Goal: Task Accomplishment & Management: Complete application form

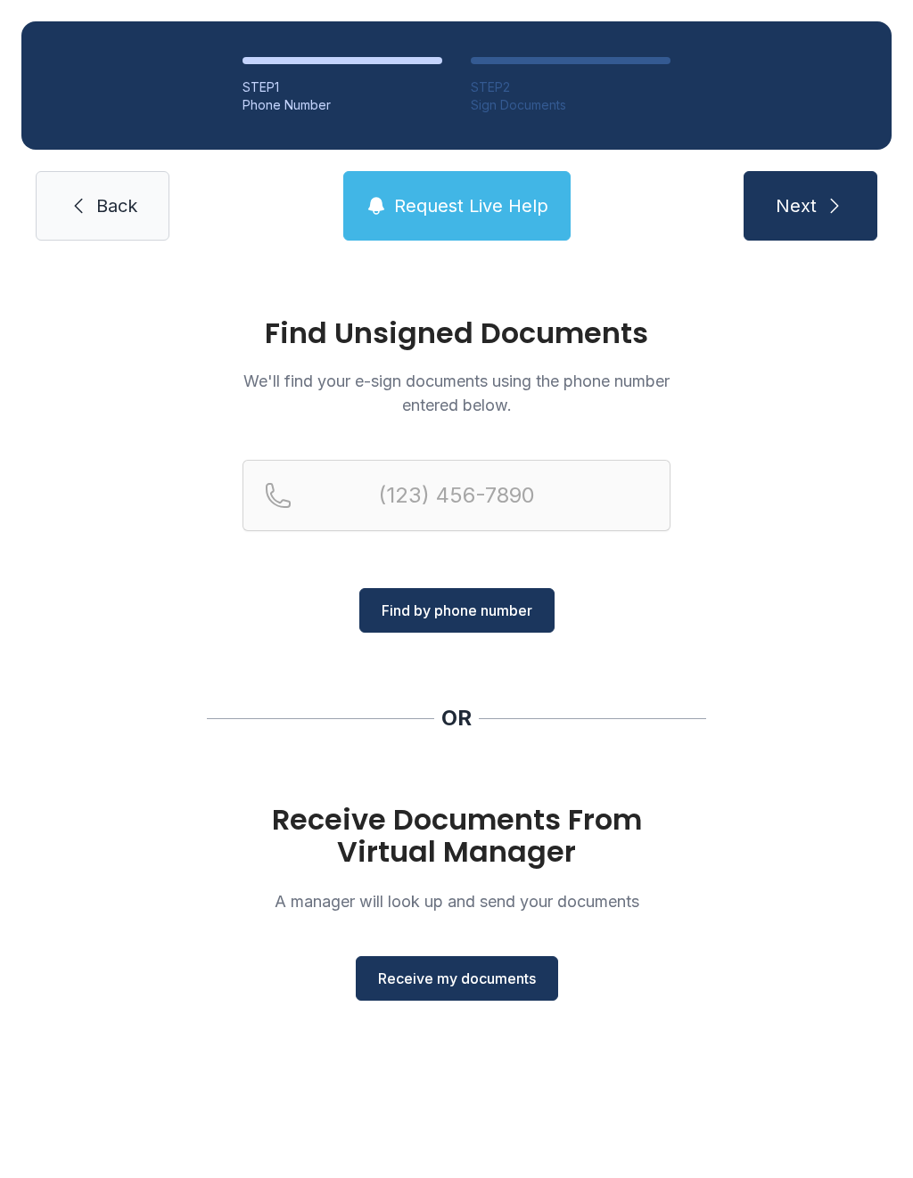
click at [474, 984] on span "Receive my documents" at bounding box center [457, 978] width 158 height 21
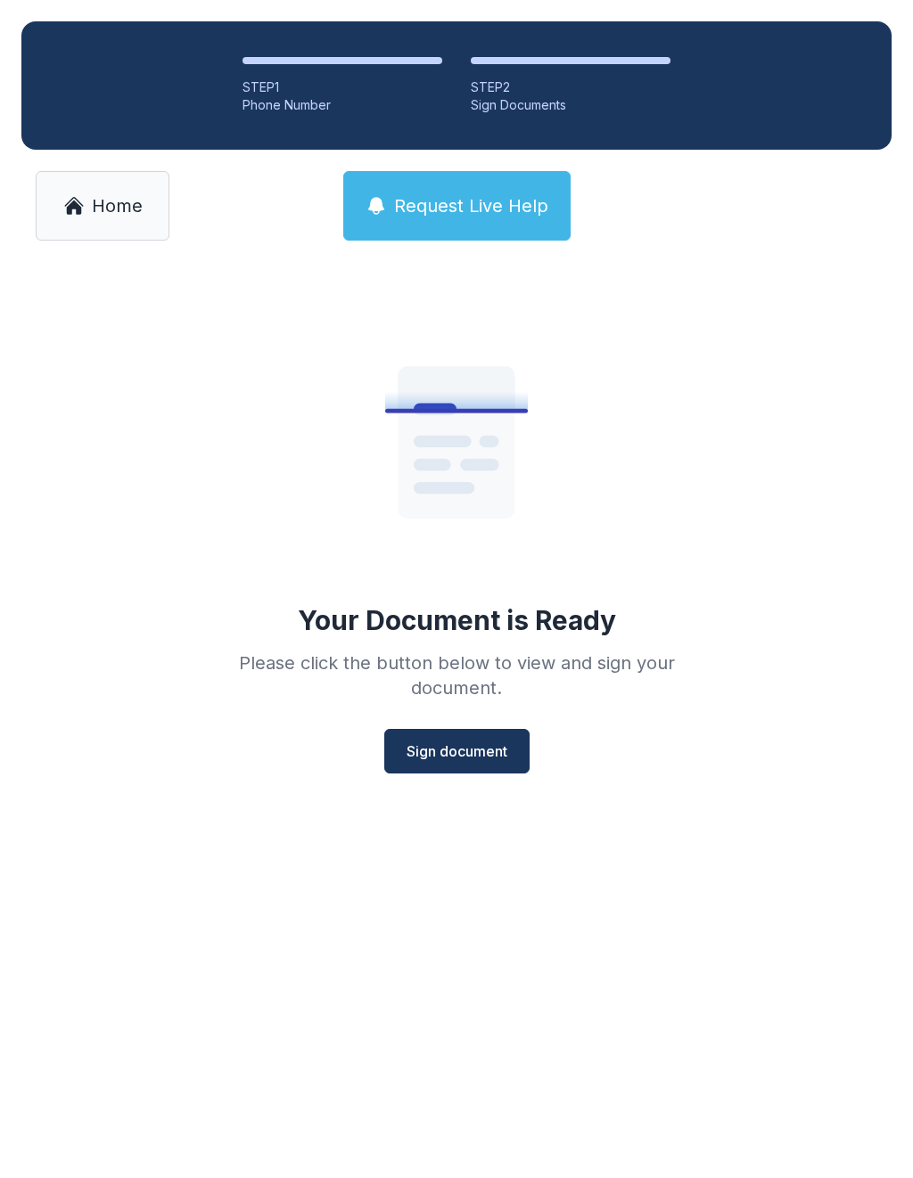
click at [488, 758] on span "Sign document" at bounding box center [456, 751] width 101 height 21
click at [111, 193] on link "Home" at bounding box center [103, 206] width 134 height 70
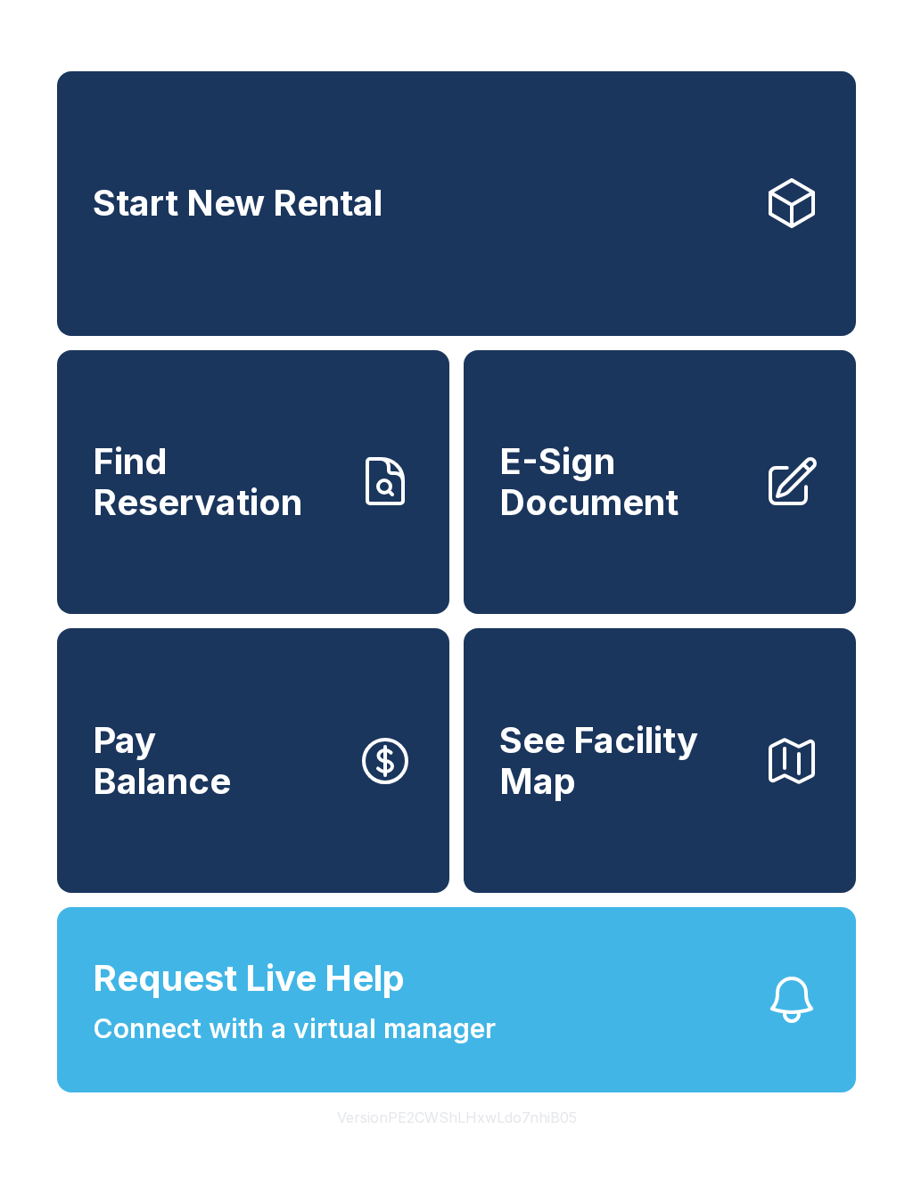
click at [609, 473] on span "E-Sign Document" at bounding box center [624, 481] width 250 height 81
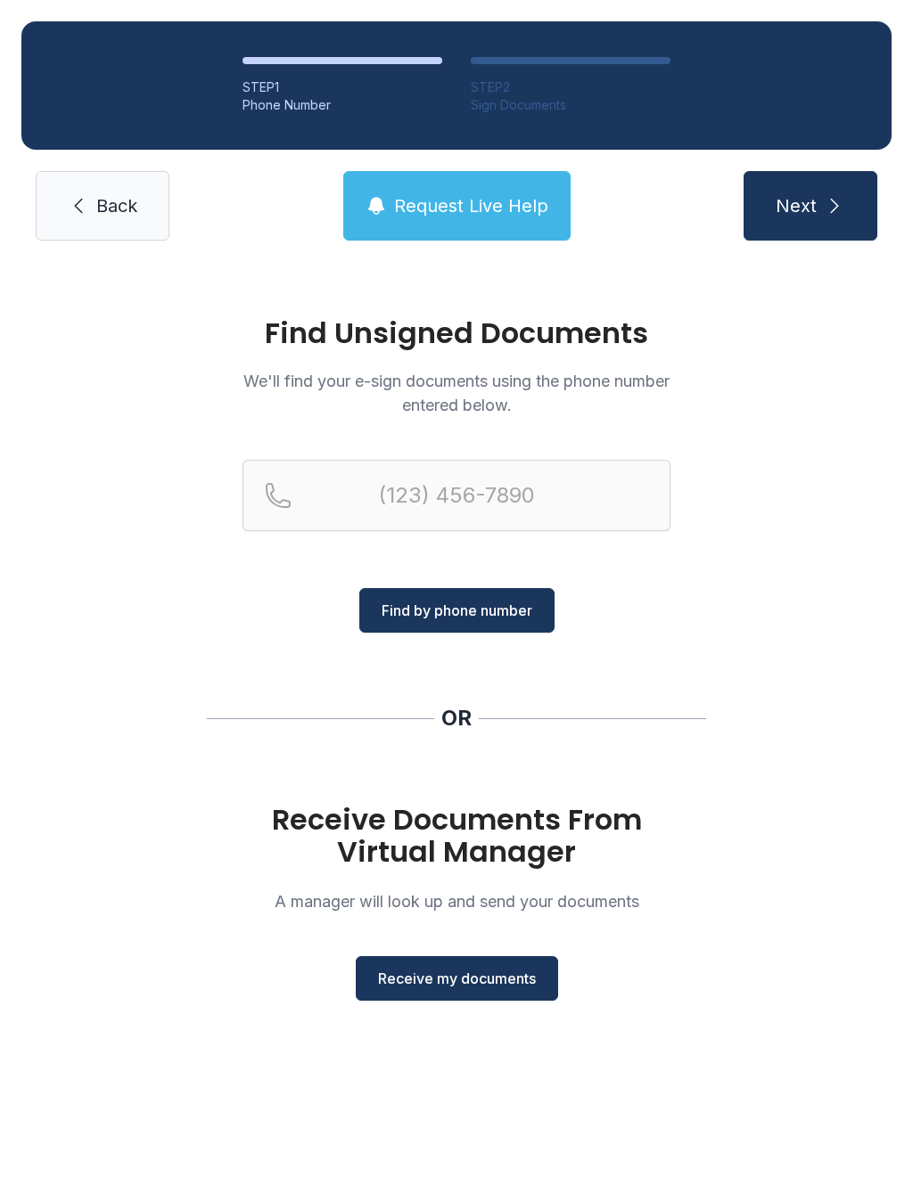
click at [514, 989] on button "Receive my documents" at bounding box center [457, 978] width 202 height 45
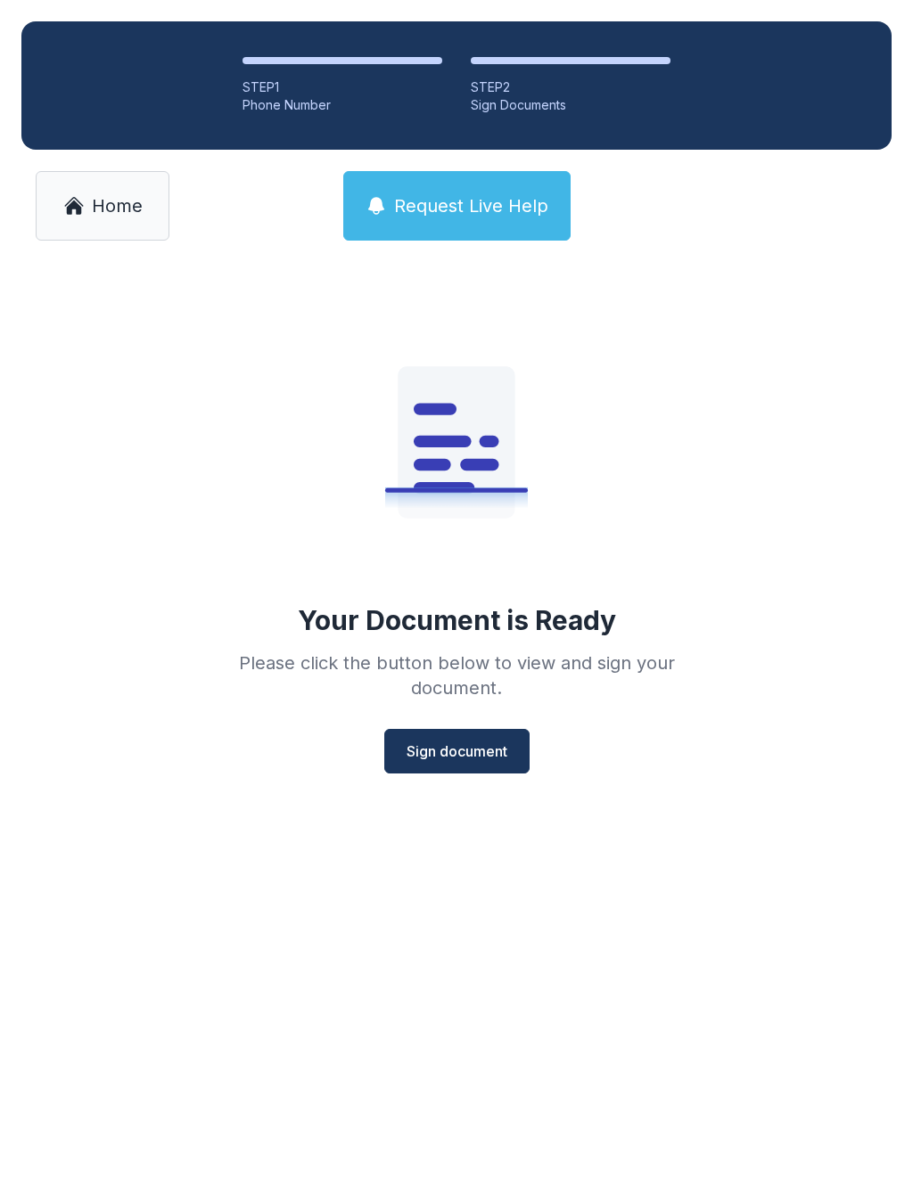
click at [468, 753] on span "Sign document" at bounding box center [456, 751] width 101 height 21
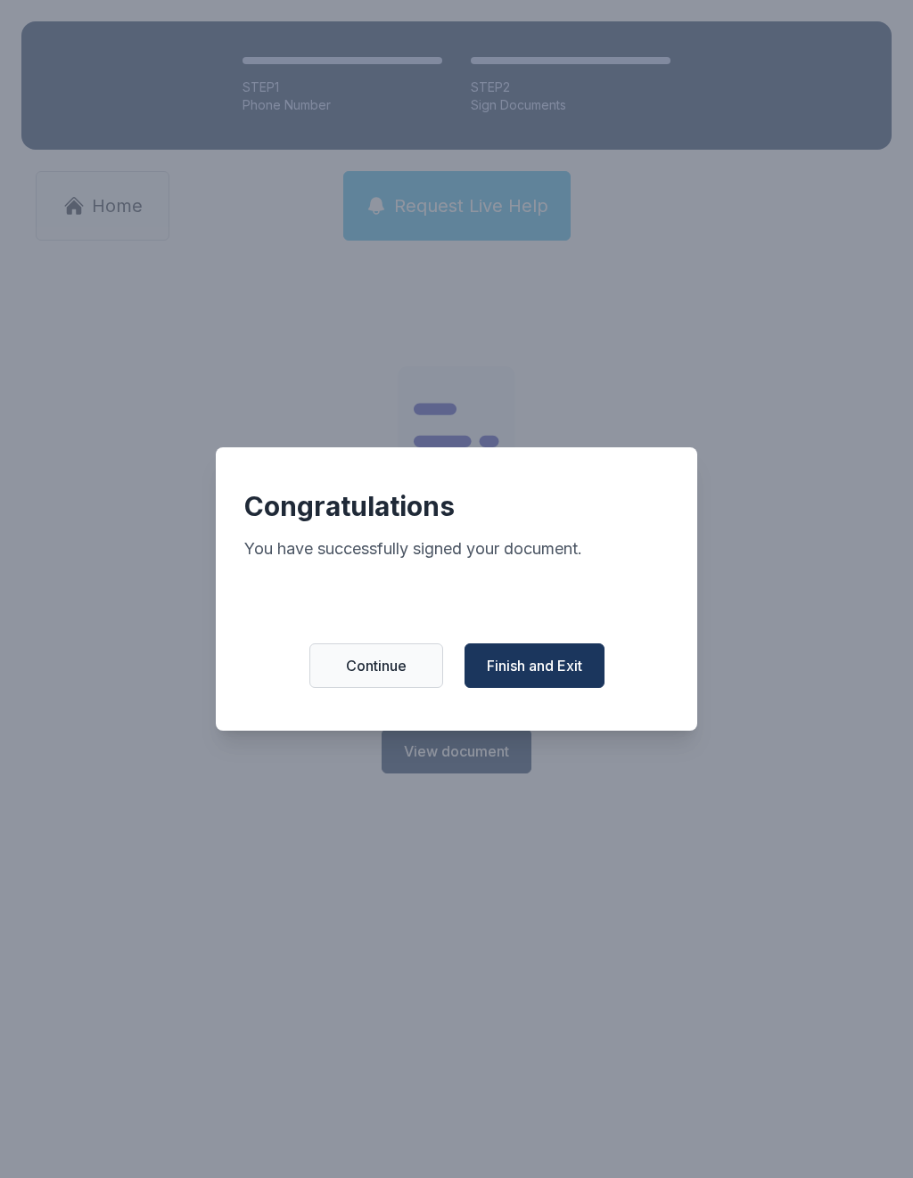
click at [543, 663] on button "Finish and Exit" at bounding box center [534, 666] width 140 height 45
